Goal: Information Seeking & Learning: Learn about a topic

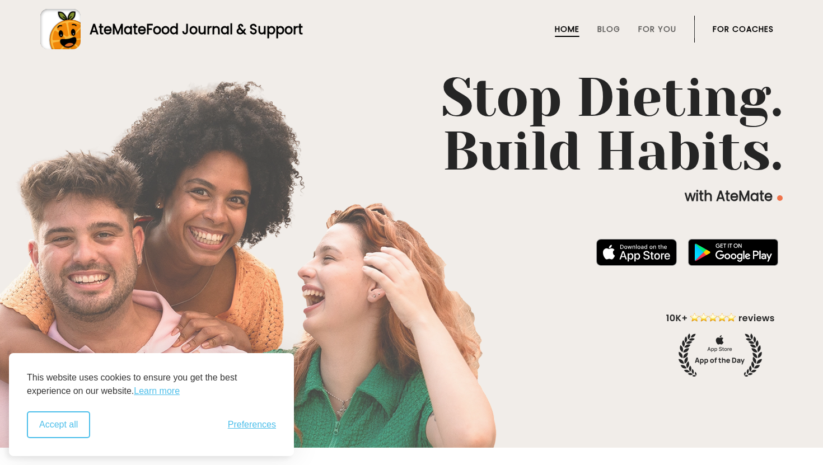
click at [64, 435] on button "Accept all" at bounding box center [58, 425] width 63 height 27
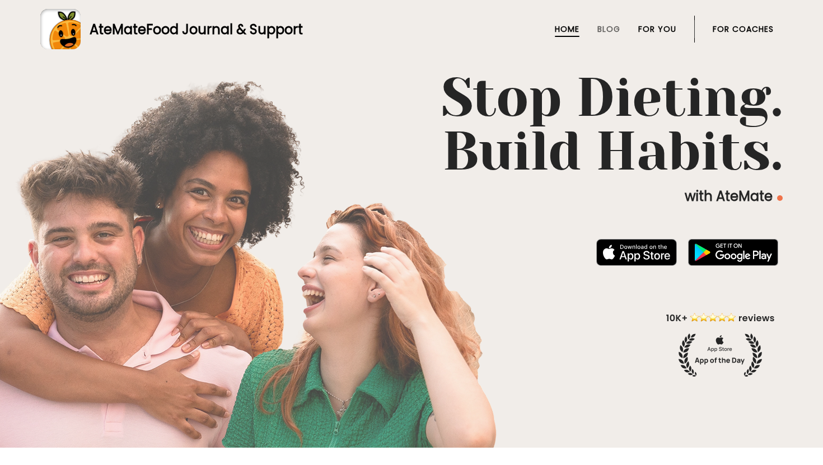
click at [665, 29] on link "For You" at bounding box center [657, 29] width 38 height 9
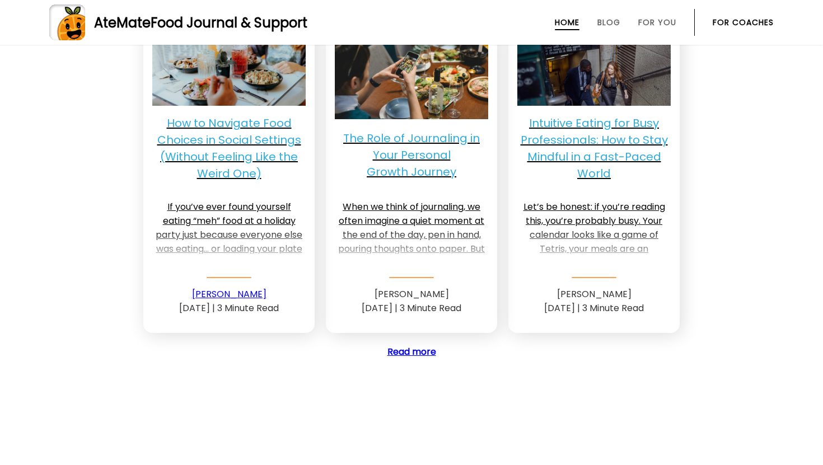
scroll to position [2801, 0]
click at [153, 19] on span "Food Journal & Support" at bounding box center [229, 22] width 157 height 18
click at [611, 23] on link "Blog" at bounding box center [608, 22] width 23 height 9
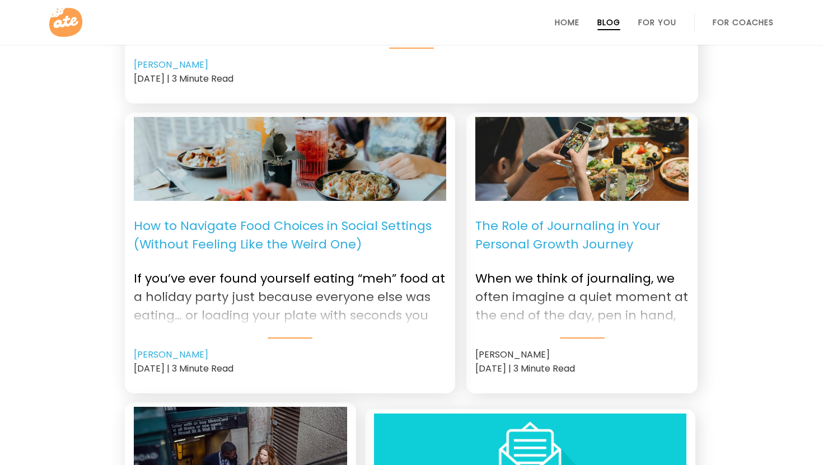
scroll to position [415, 0]
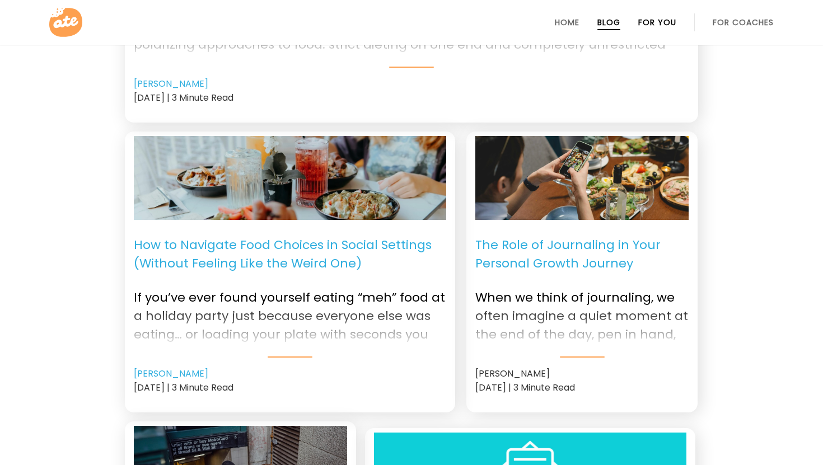
click at [660, 21] on link "For You" at bounding box center [657, 22] width 38 height 9
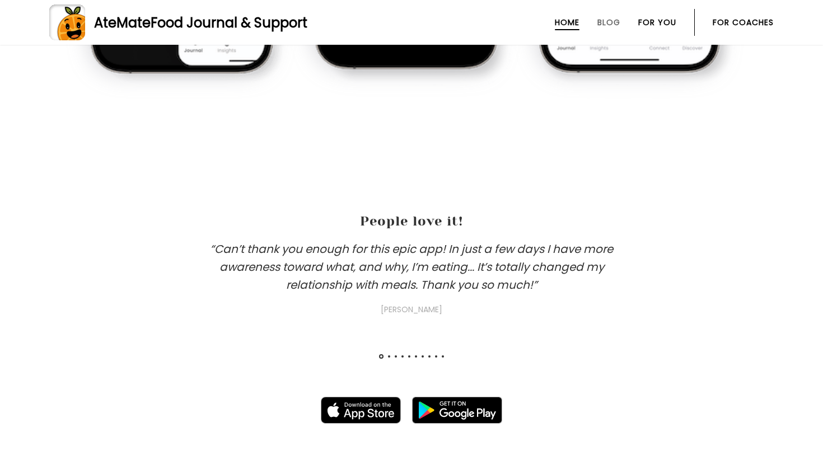
scroll to position [948, 0]
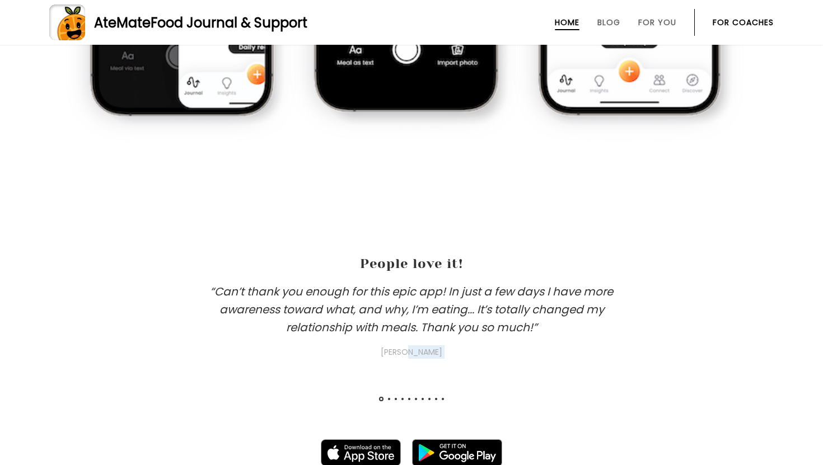
click at [387, 395] on section "People love it! “Can’t thank you enough for this epic app! In just a few days I…" at bounding box center [411, 301] width 823 height 249
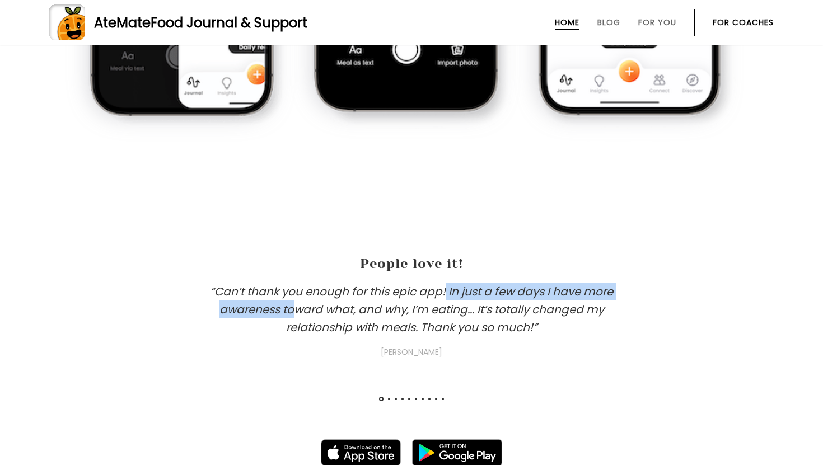
drag, startPoint x: 443, startPoint y: 297, endPoint x: 291, endPoint y: 317, distance: 154.2
click at [291, 316] on h3 "“Can’t thank you enough for this epic app! In just a few days I have more aware…" at bounding box center [412, 321] width 448 height 76
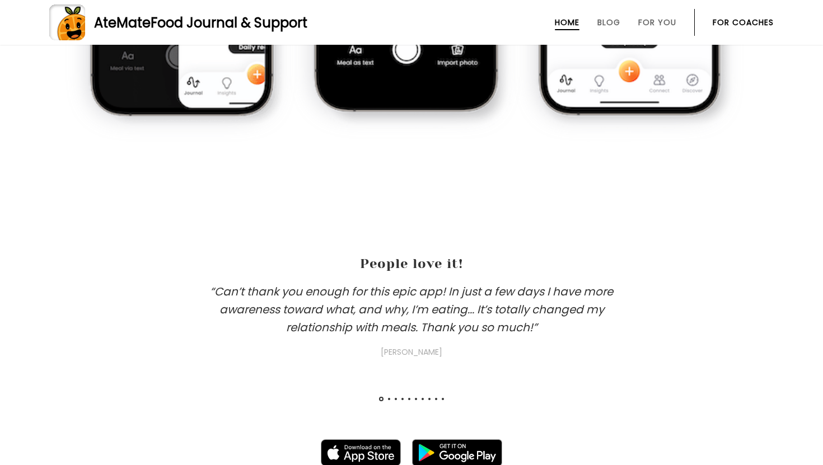
drag, startPoint x: 454, startPoint y: 378, endPoint x: 101, endPoint y: 417, distance: 354.9
click at [102, 413] on div "“Can’t thank you enough for this epic app! In just a few days I have more aware…" at bounding box center [411, 354] width 823 height 143
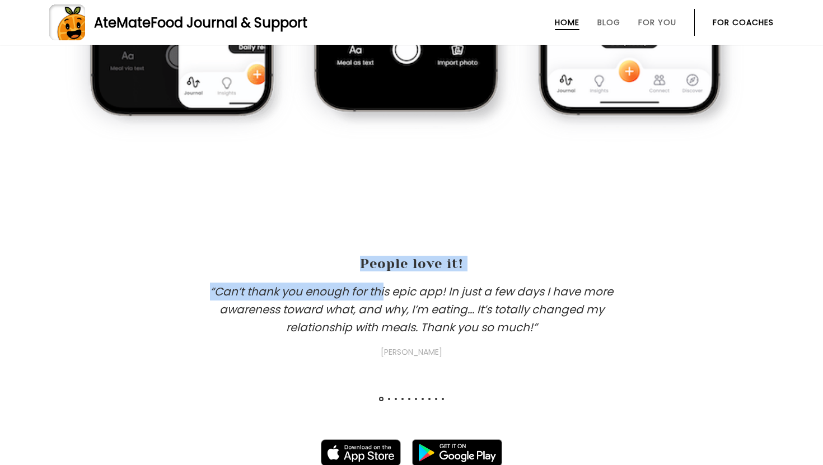
drag, startPoint x: 382, startPoint y: 283, endPoint x: 390, endPoint y: 182, distance: 101.1
click at [390, 183] on section "People love it! “Can’t thank you enough for this epic app! In just a few days I…" at bounding box center [411, 301] width 823 height 249
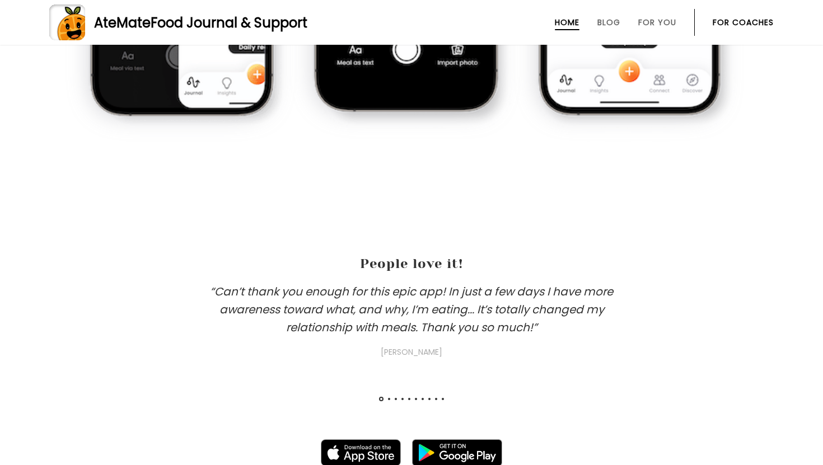
click at [395, 295] on h3 "“Can’t thank you enough for this epic app! In just a few days I have more aware…" at bounding box center [412, 321] width 448 height 76
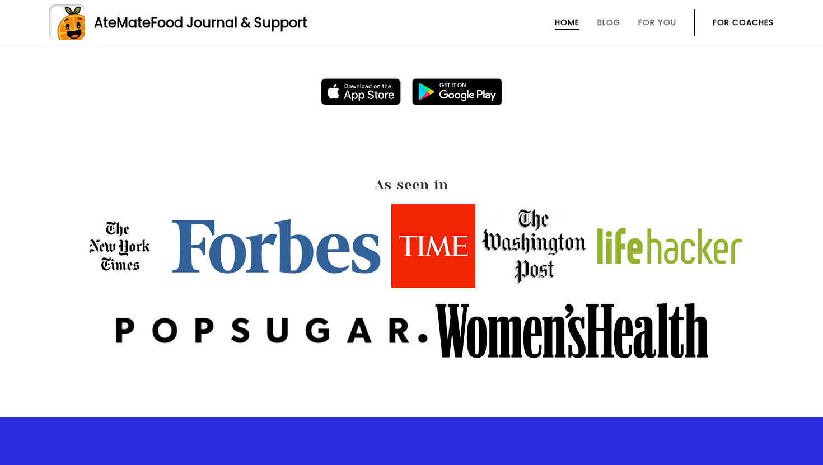
scroll to position [1311, 0]
